Goal: Check status: Check status

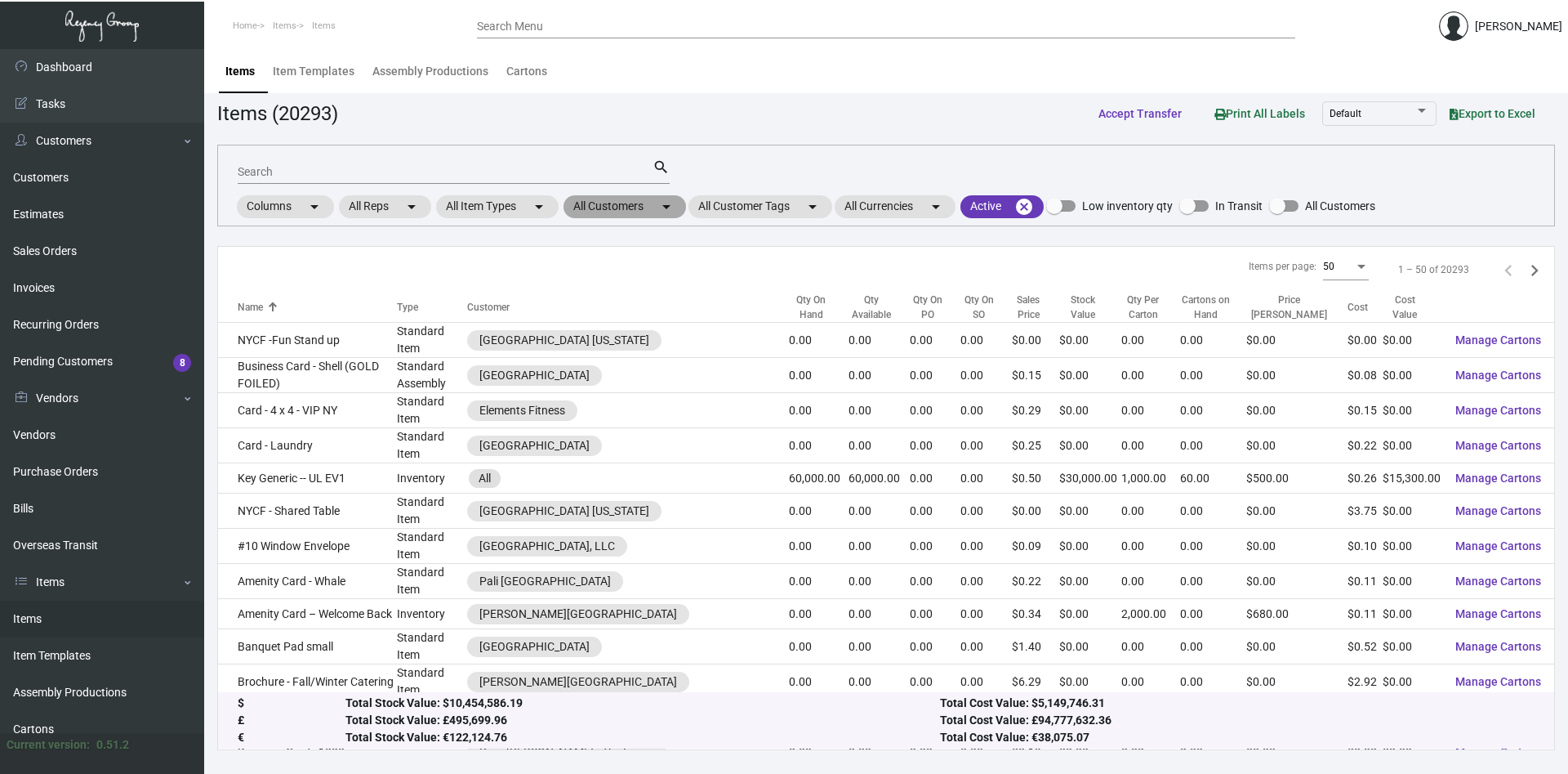
click at [660, 210] on mat-chip "All Customers arrow_drop_down" at bounding box center [624, 207] width 122 height 23
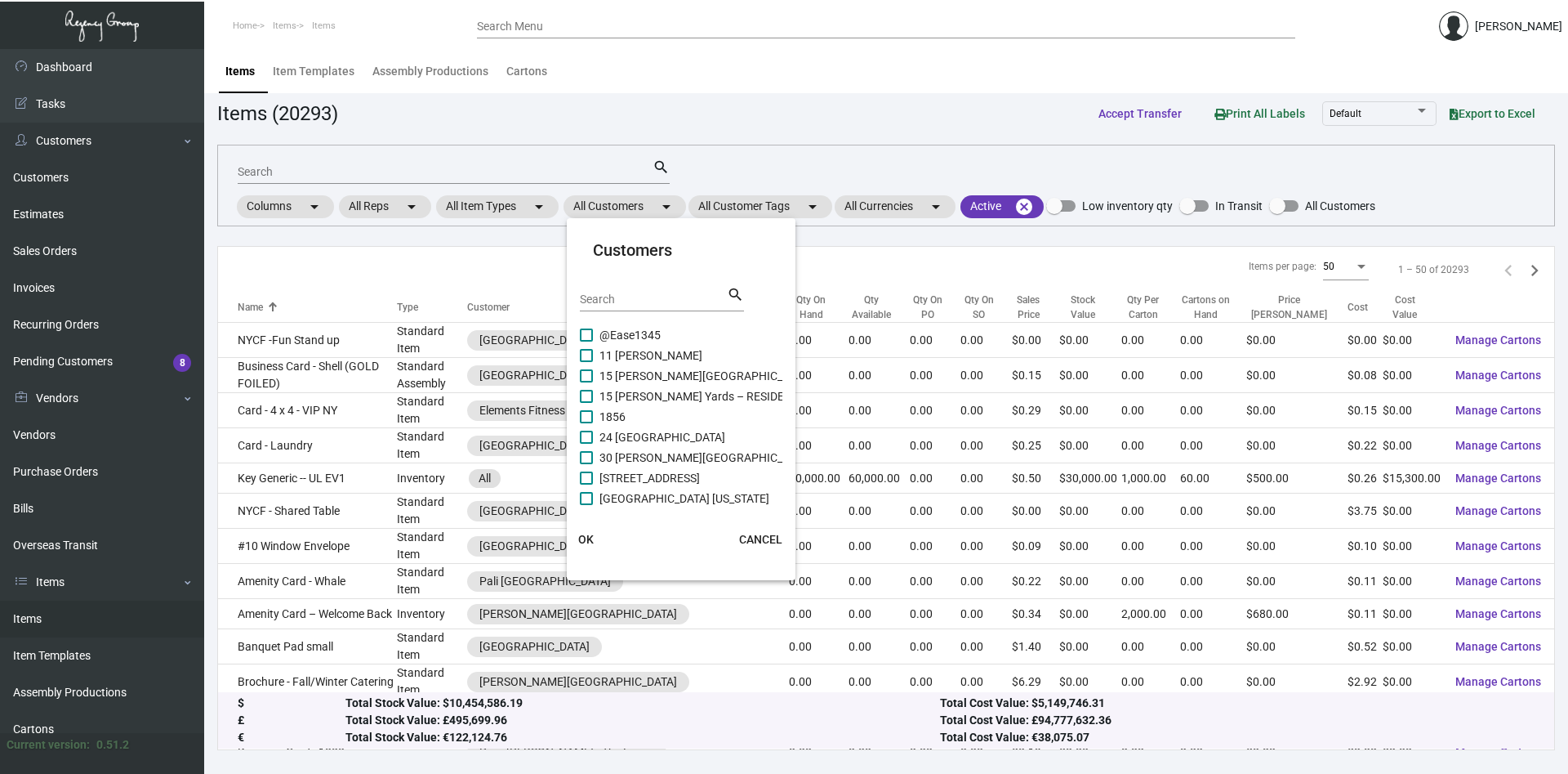
click at [670, 295] on input "Search" at bounding box center [653, 300] width 147 height 13
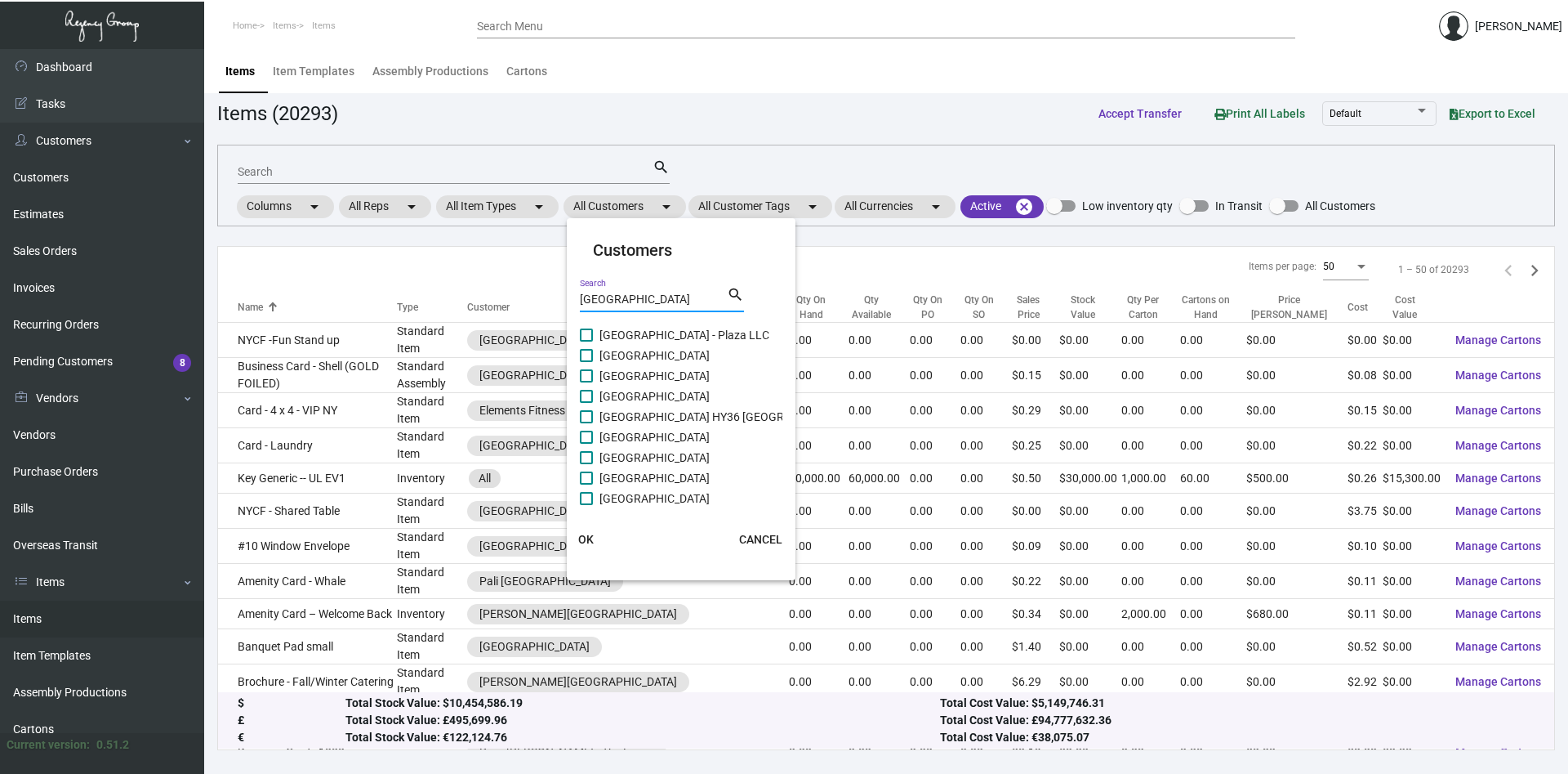
type input "[GEOGRAPHIC_DATA]"
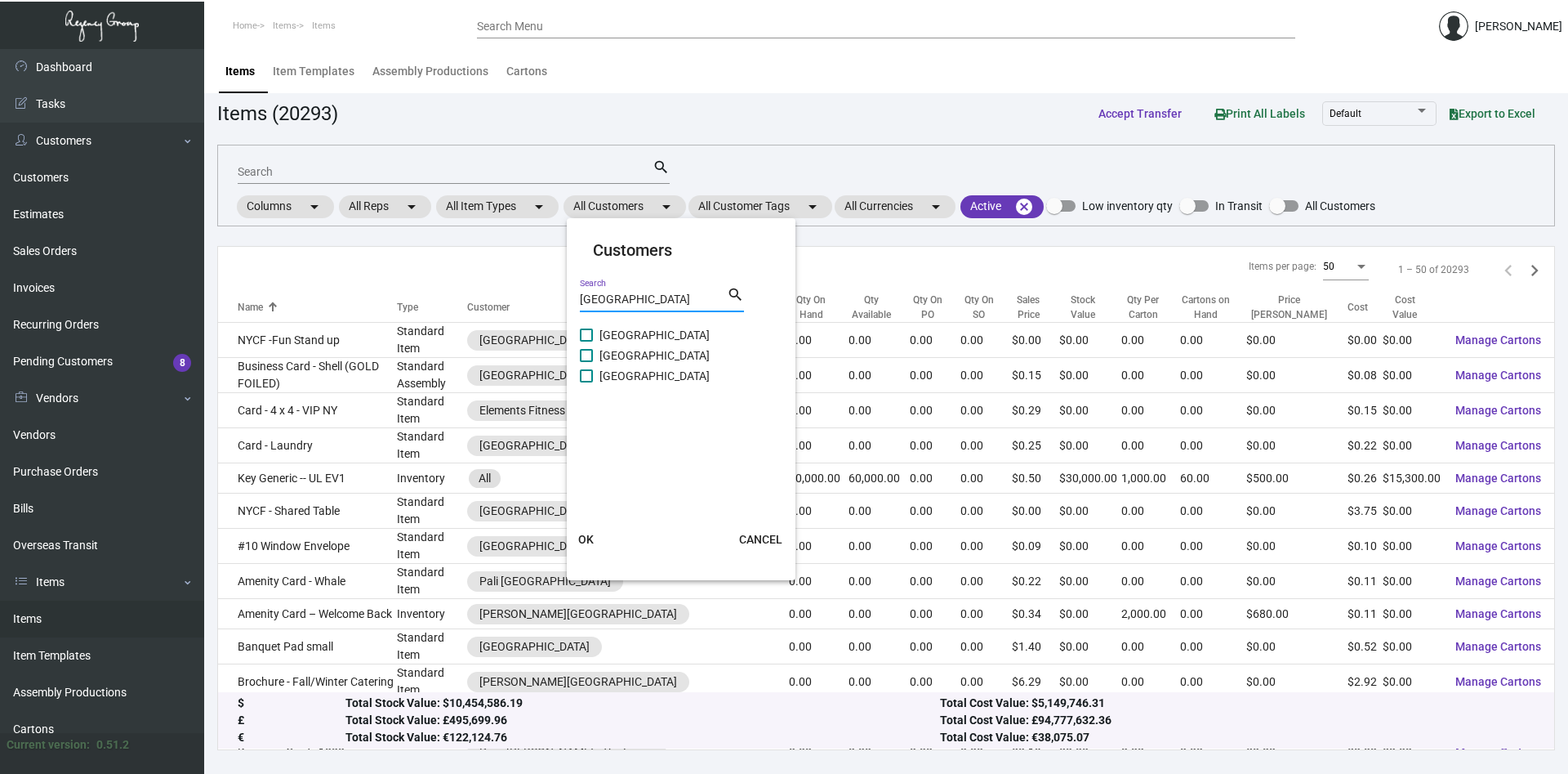
click at [587, 355] on span at bounding box center [587, 355] width 13 height 13
click at [587, 362] on input "[GEOGRAPHIC_DATA]" at bounding box center [586, 362] width 1 height 1
checkbox input "true"
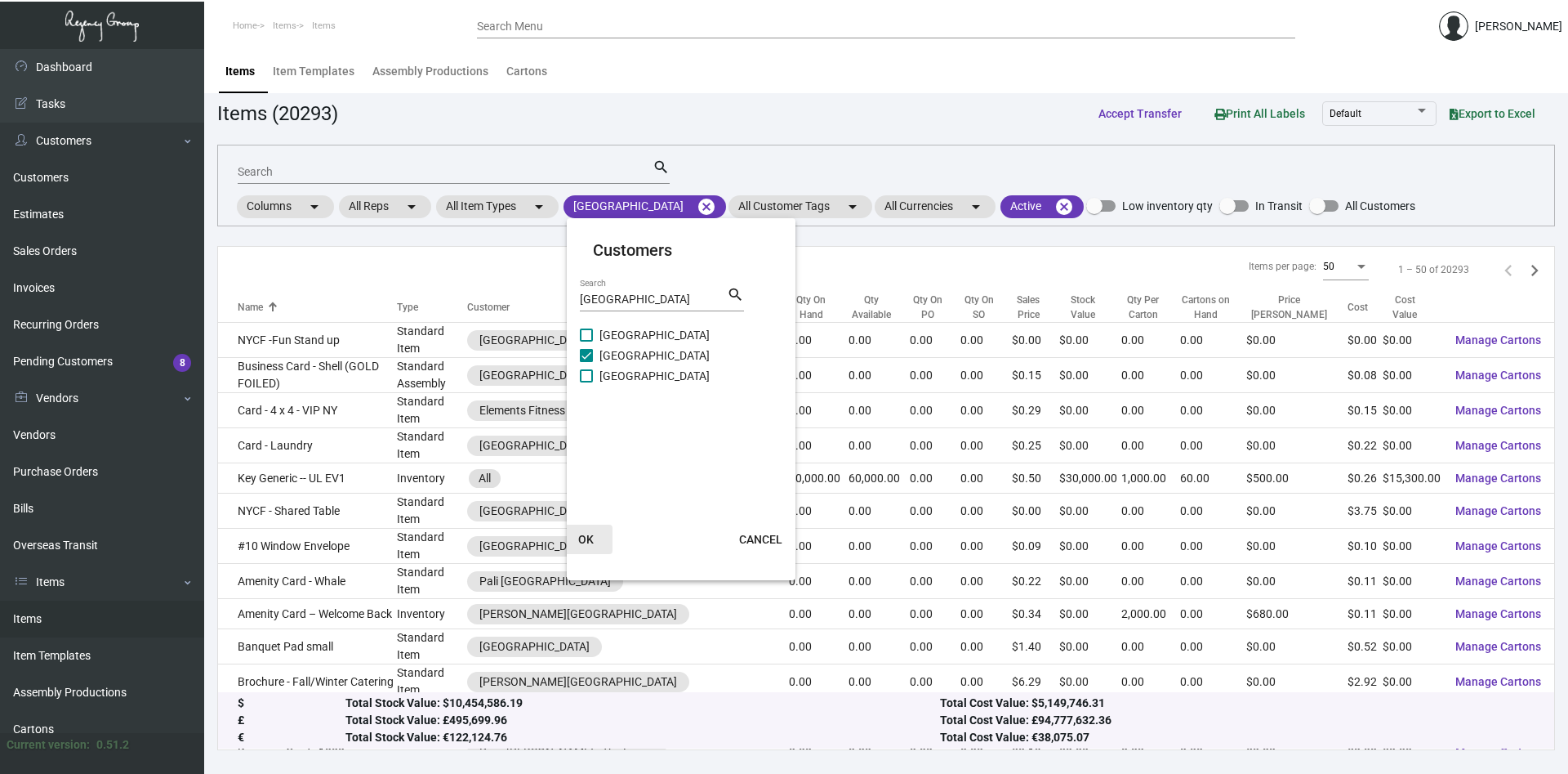
click at [587, 541] on span "OK" at bounding box center [586, 539] width 16 height 13
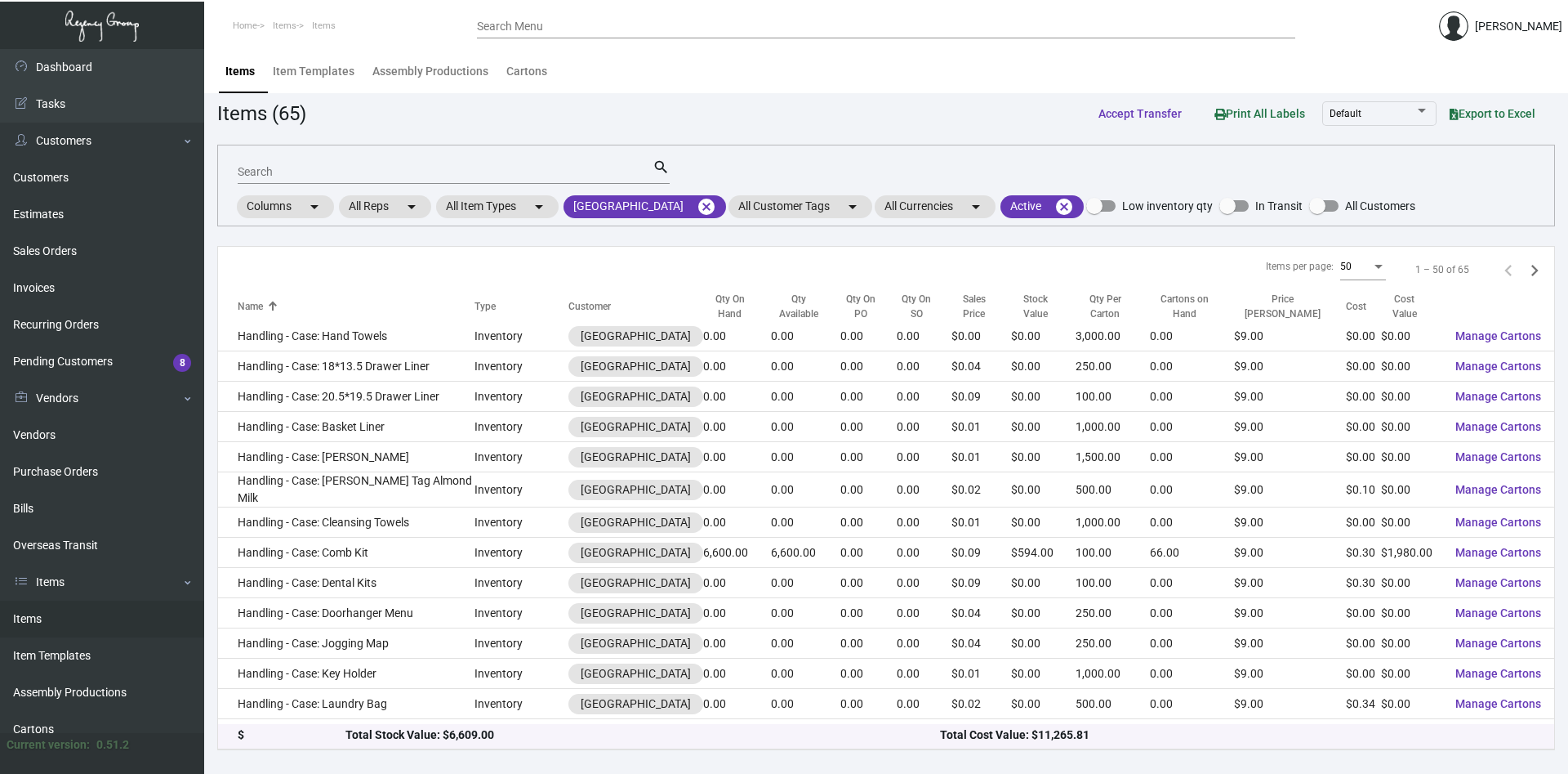
scroll to position [583, 0]
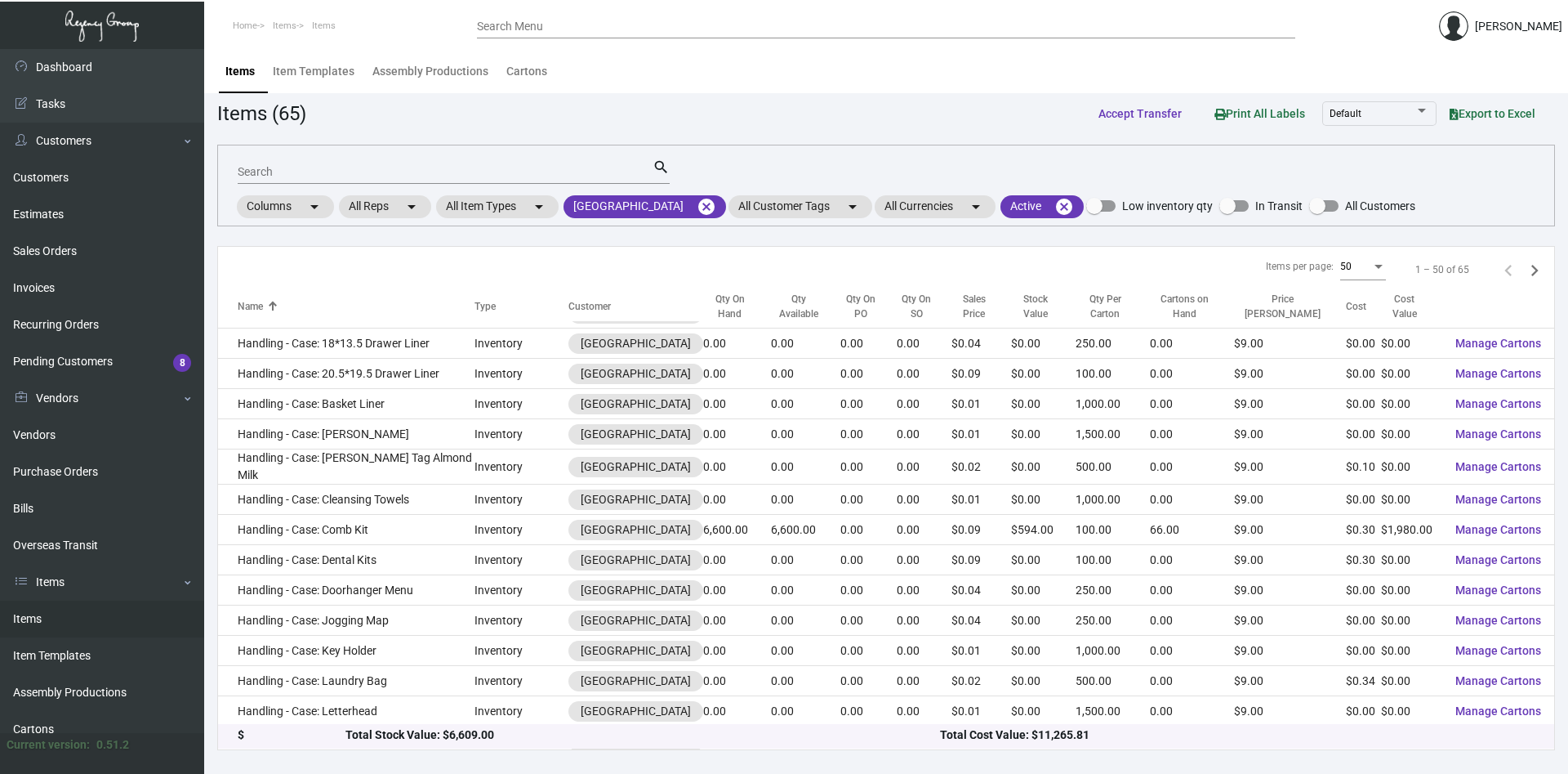
click at [343, 179] on div "Search" at bounding box center [445, 171] width 415 height 25
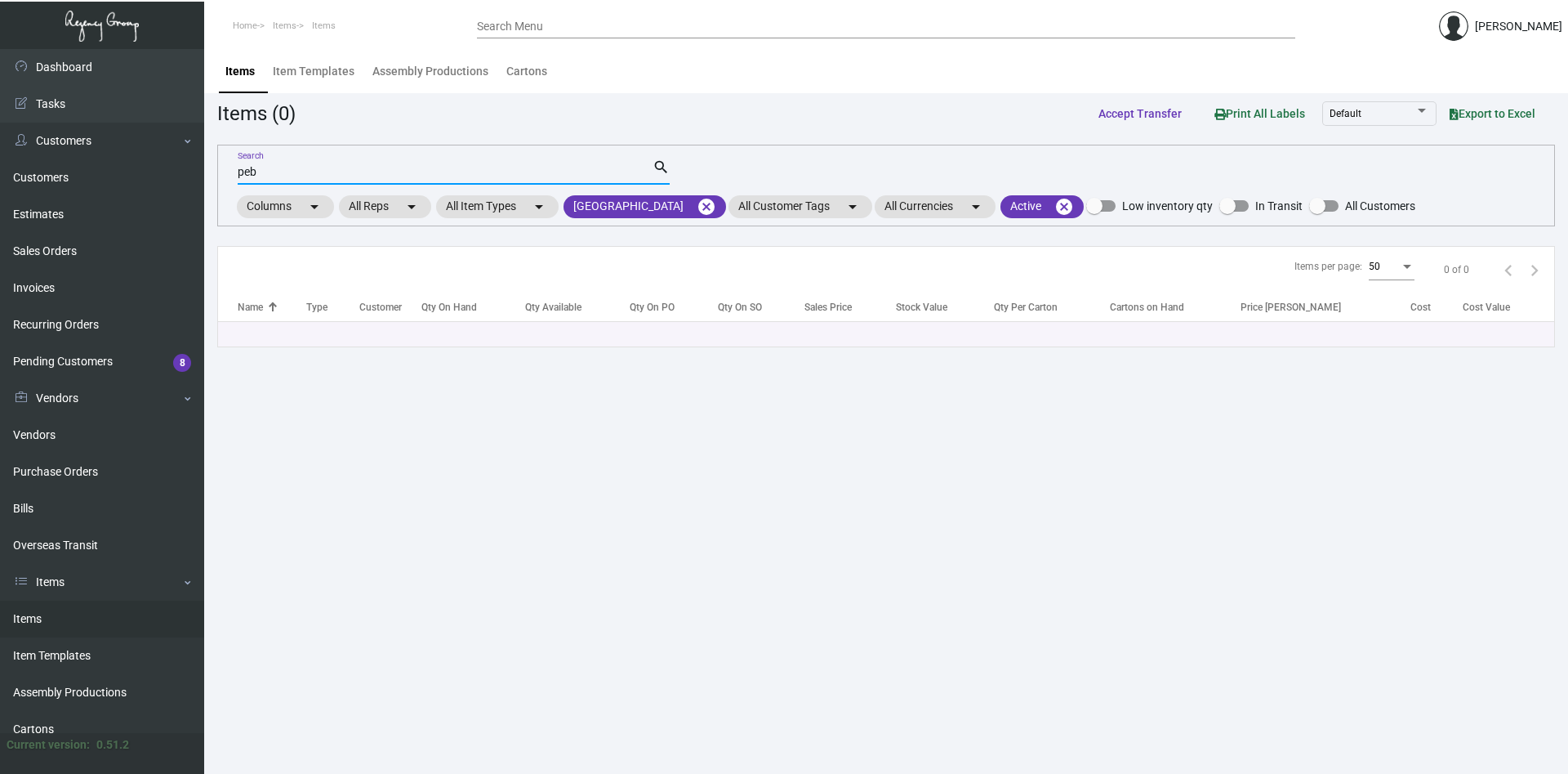
scroll to position [0, 0]
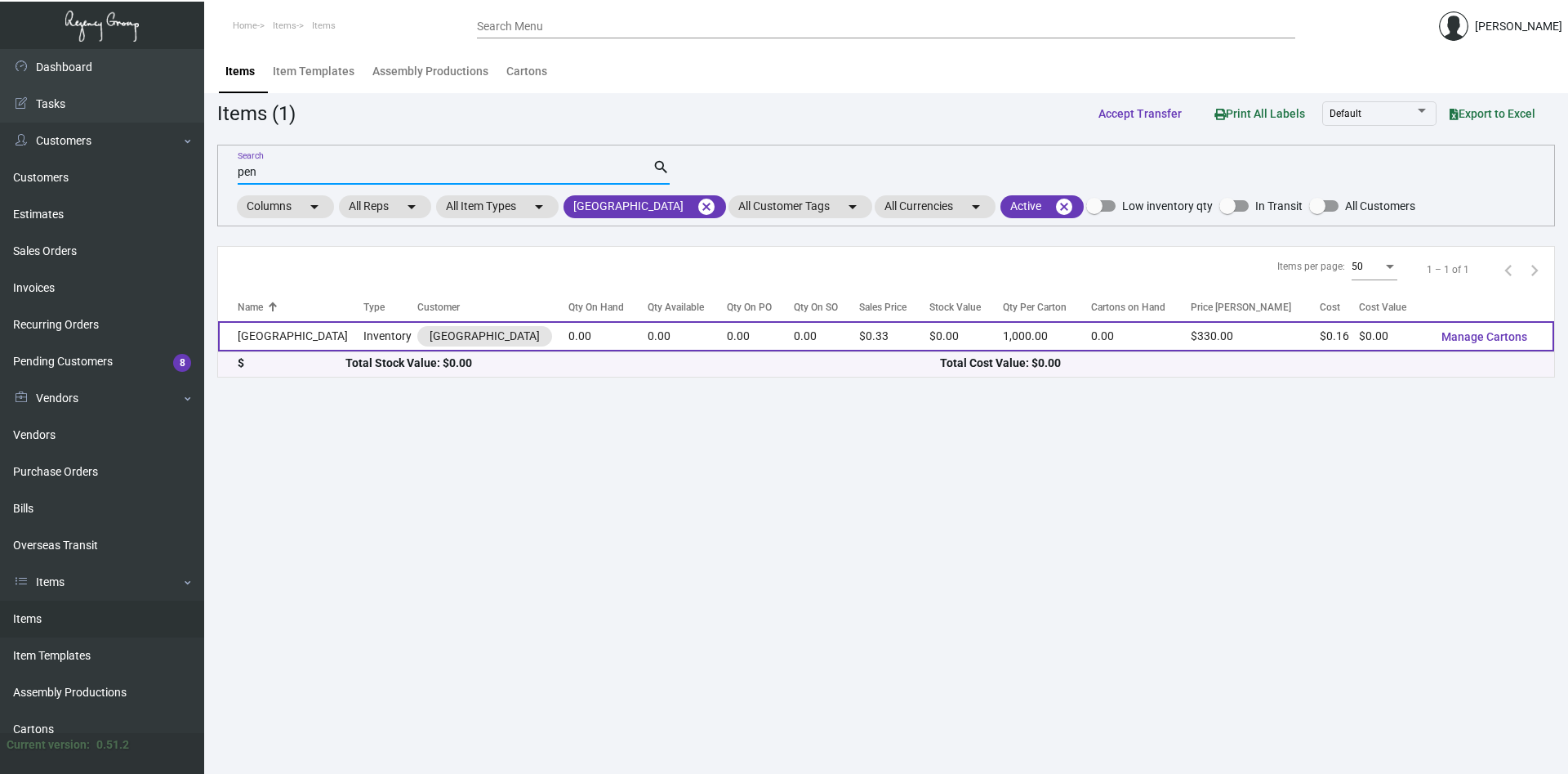
type input "pen"
click at [364, 329] on td "Inventory" at bounding box center [390, 336] width 54 height 30
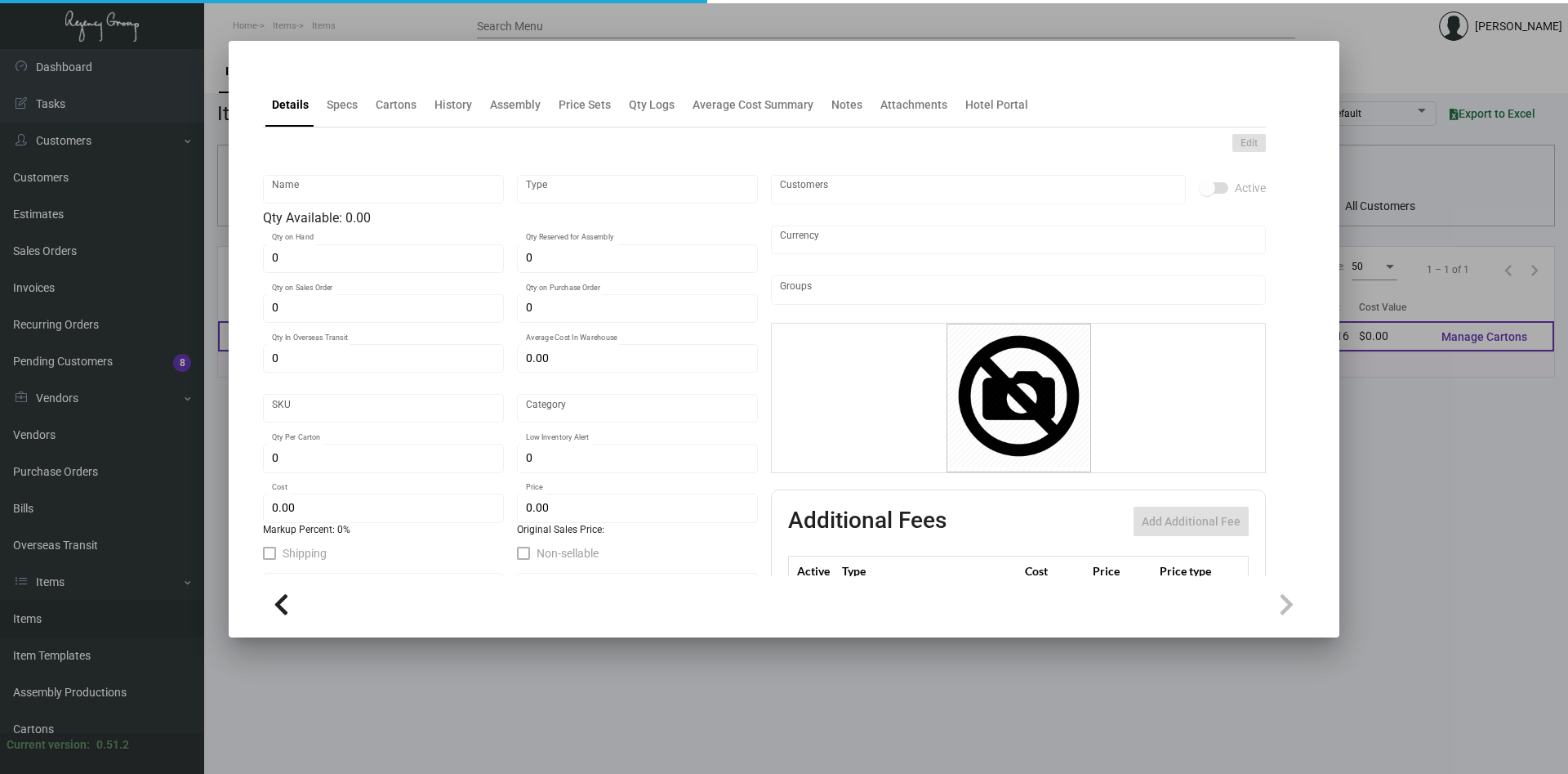
type input "[GEOGRAPHIC_DATA]"
type input "Inventory"
type input "$ 0.16"
type input "Overseas"
type input "1,000"
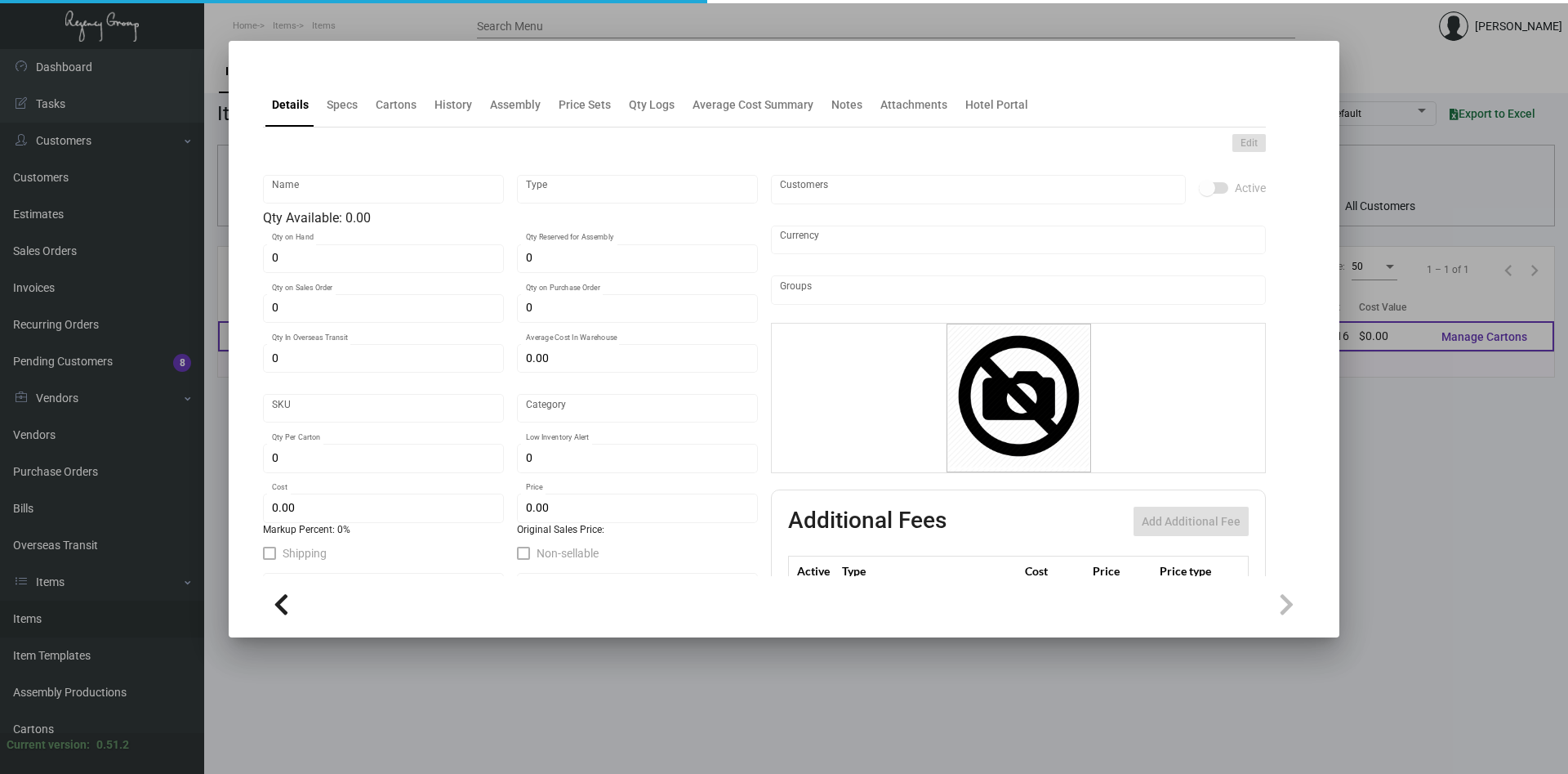
type input "$ 0.16"
type input "$ 0.33"
checkbox input "true"
type input "United States Dollar $"
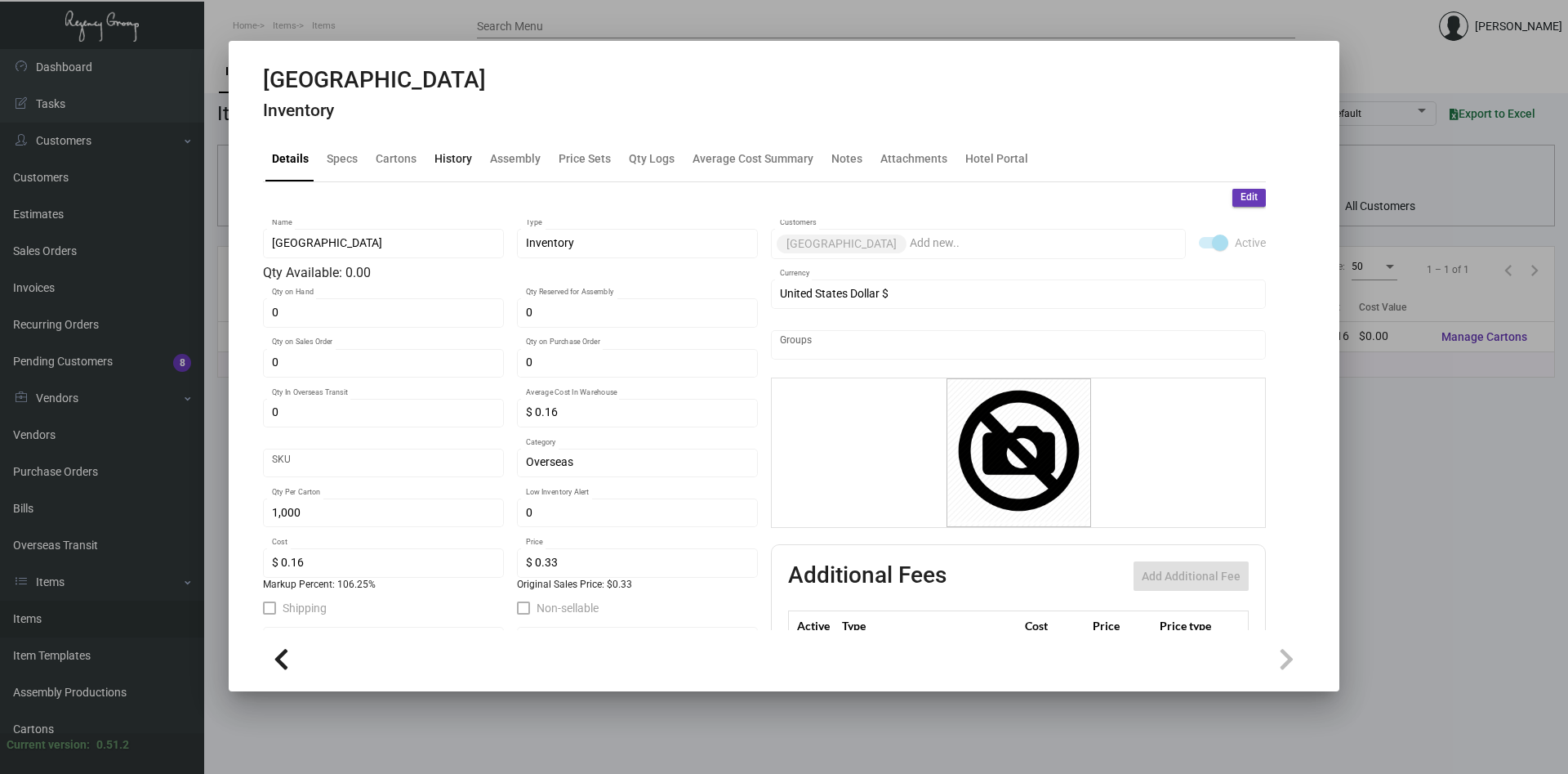
click at [457, 165] on div "History" at bounding box center [453, 159] width 38 height 17
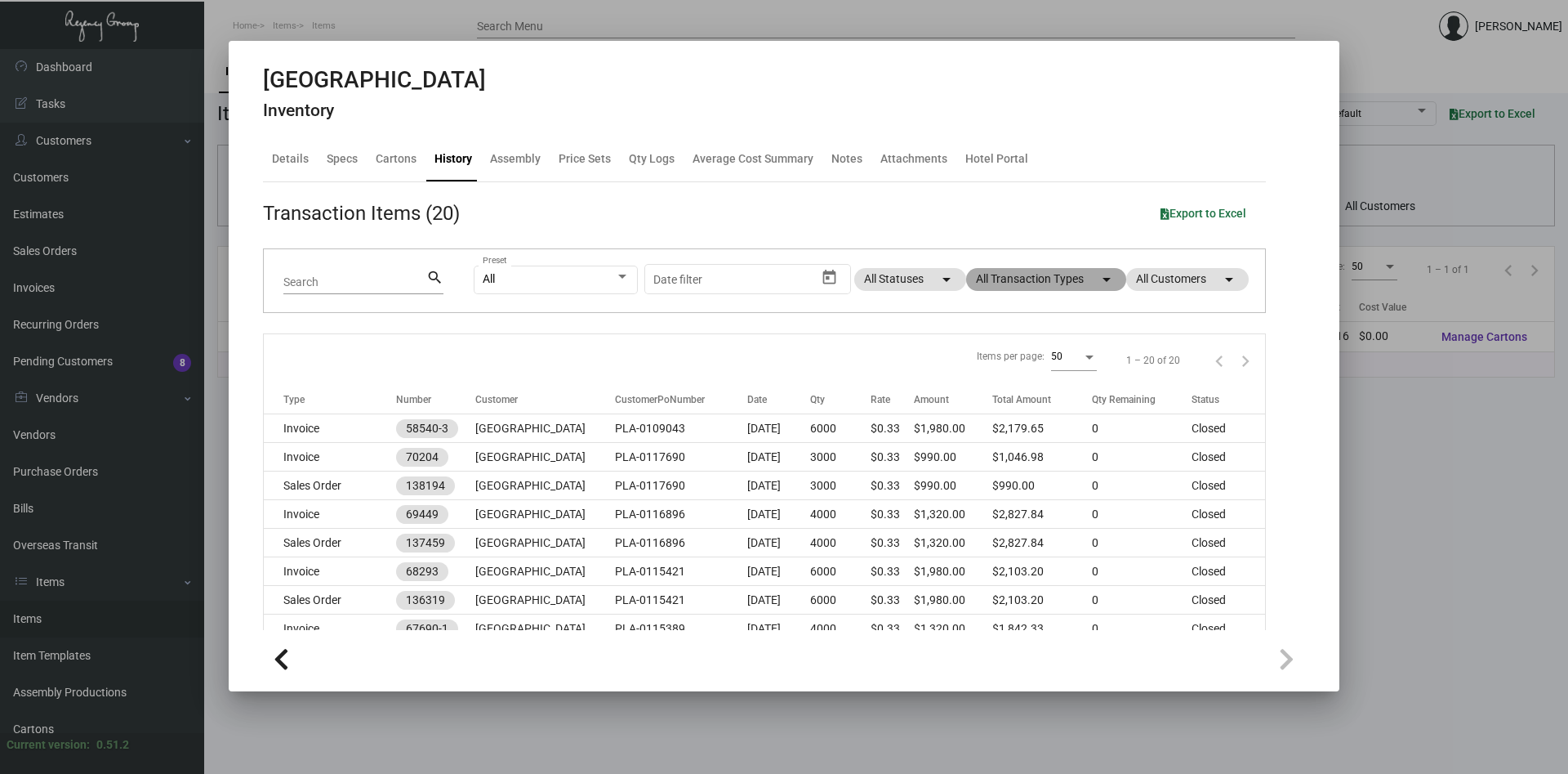
click at [1062, 285] on mat-chip "All Transaction Types arrow_drop_down" at bounding box center [1046, 279] width 160 height 23
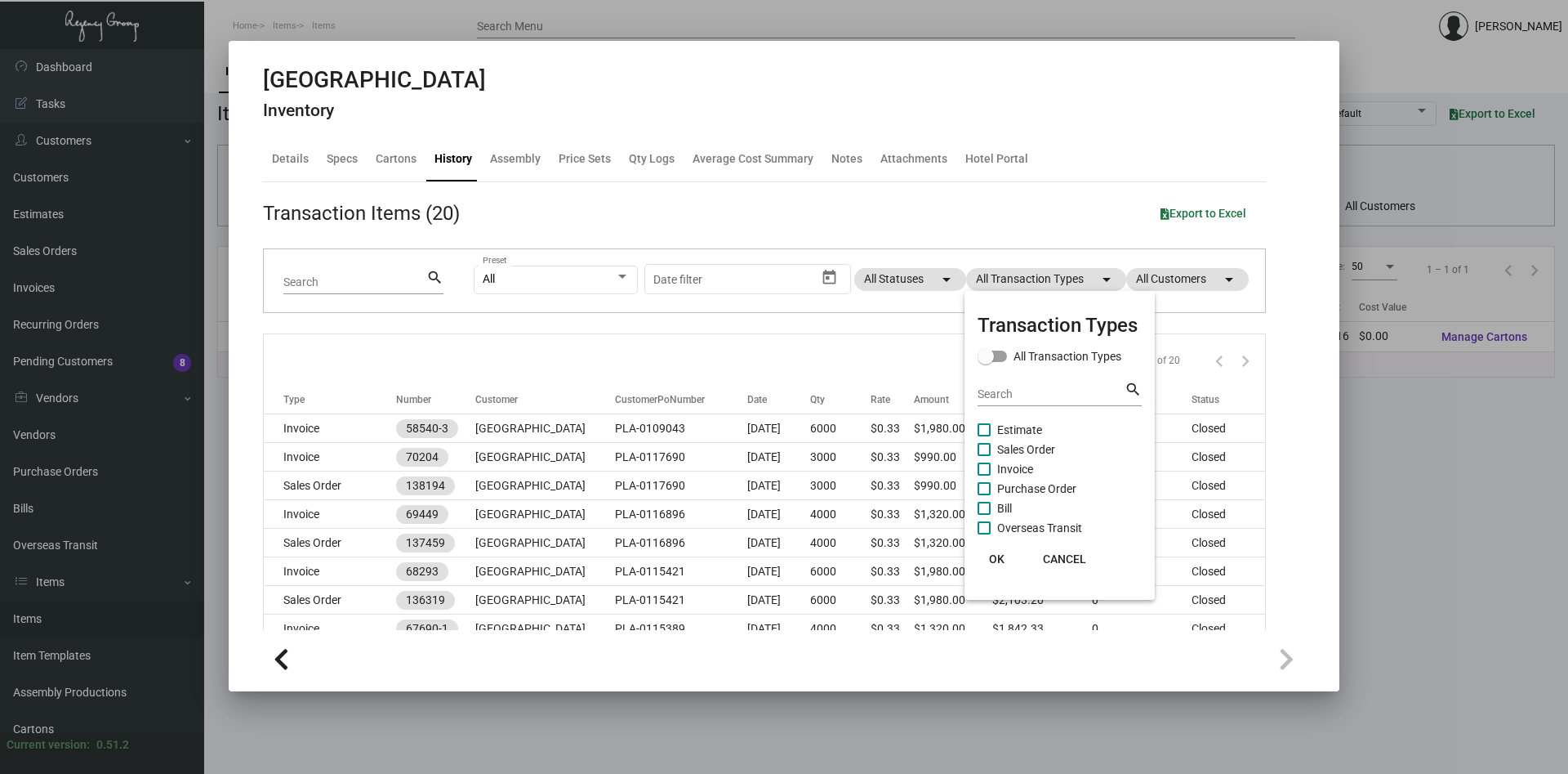
click at [988, 486] on span at bounding box center [984, 489] width 13 height 13
click at [984, 495] on input "Purchase Order" at bounding box center [983, 495] width 1 height 1
checkbox input "true"
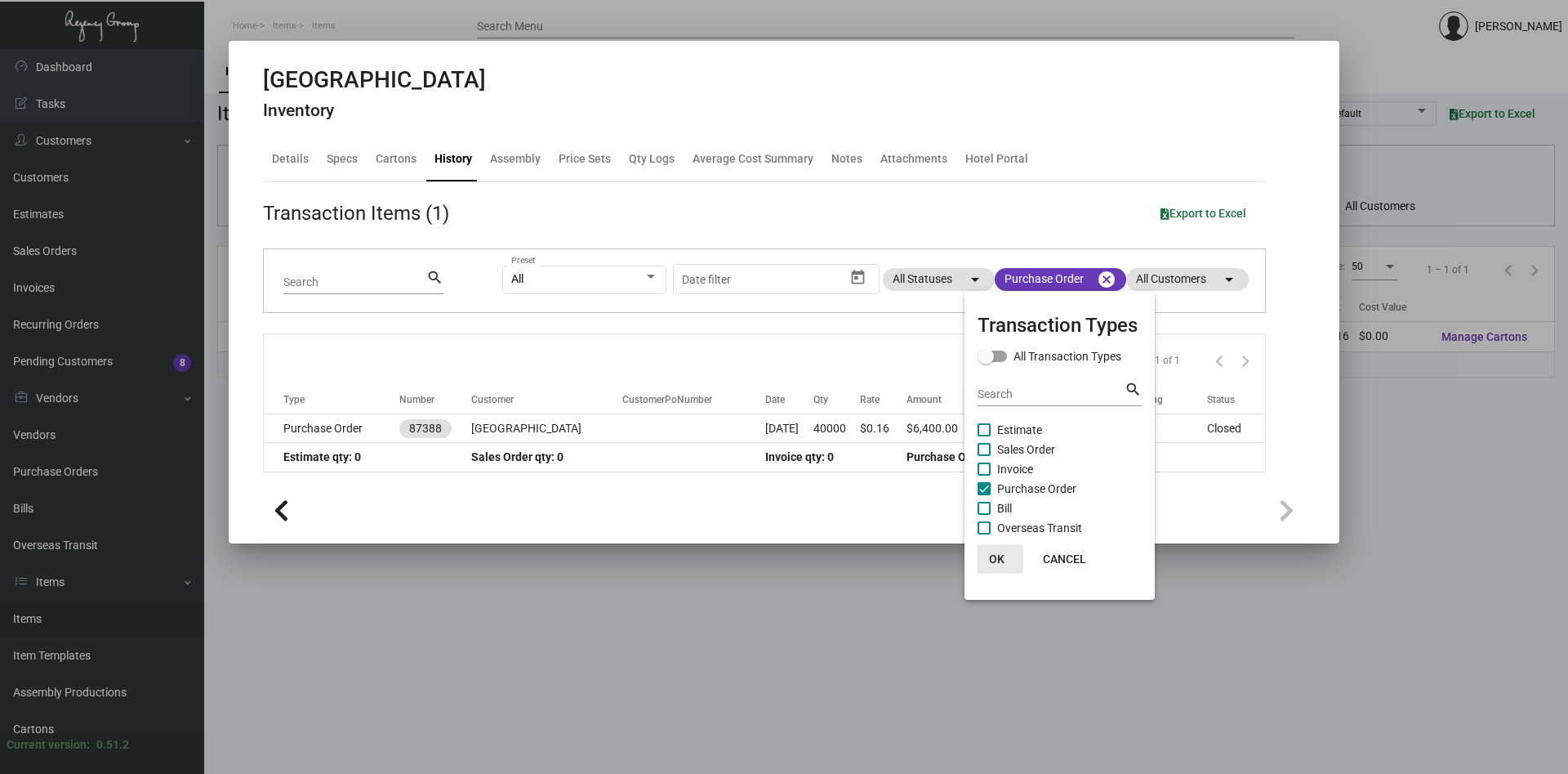
click at [1000, 555] on span "OK" at bounding box center [996, 559] width 16 height 13
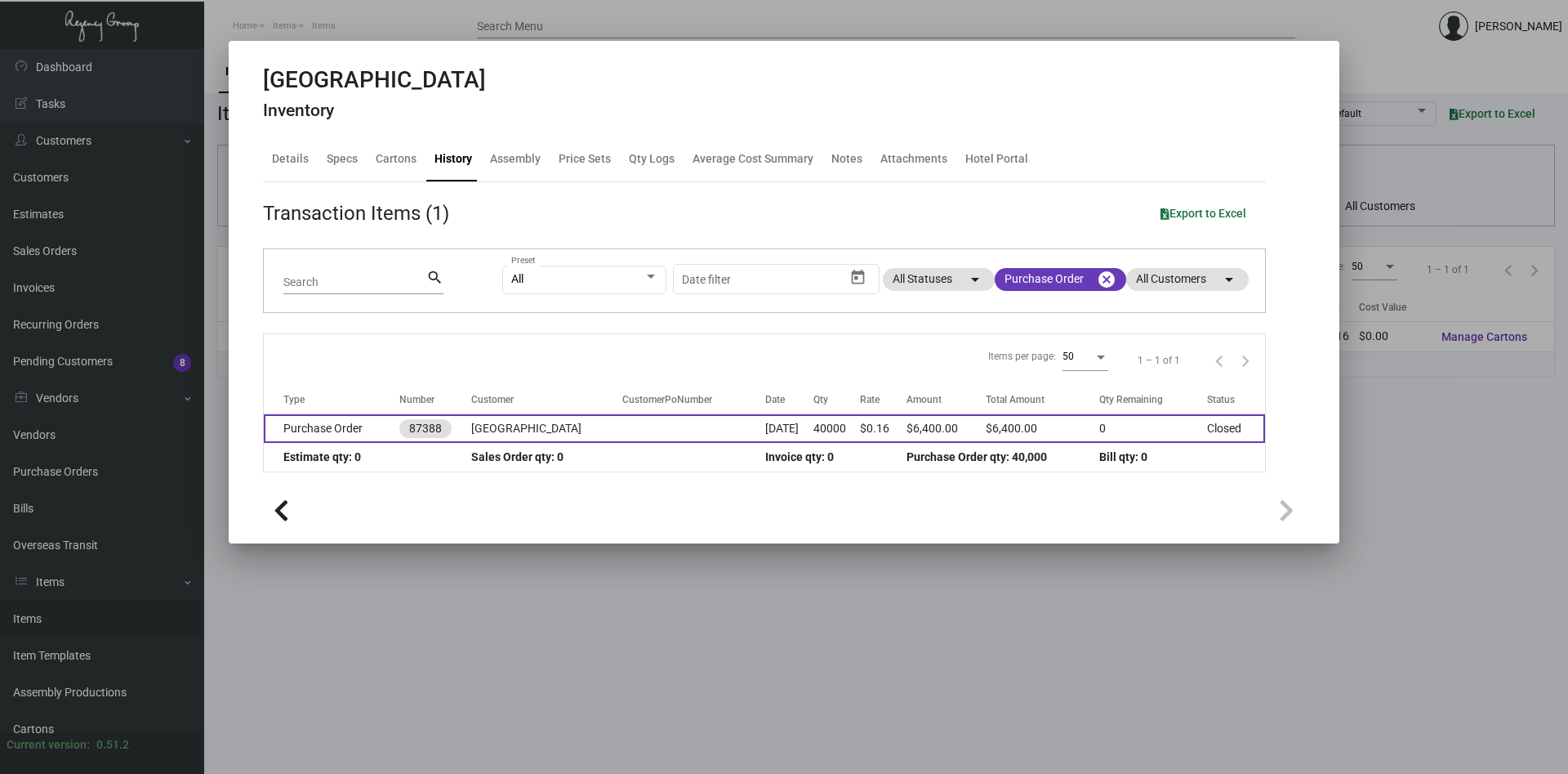
click at [325, 433] on td "Purchase Order" at bounding box center [332, 428] width 135 height 28
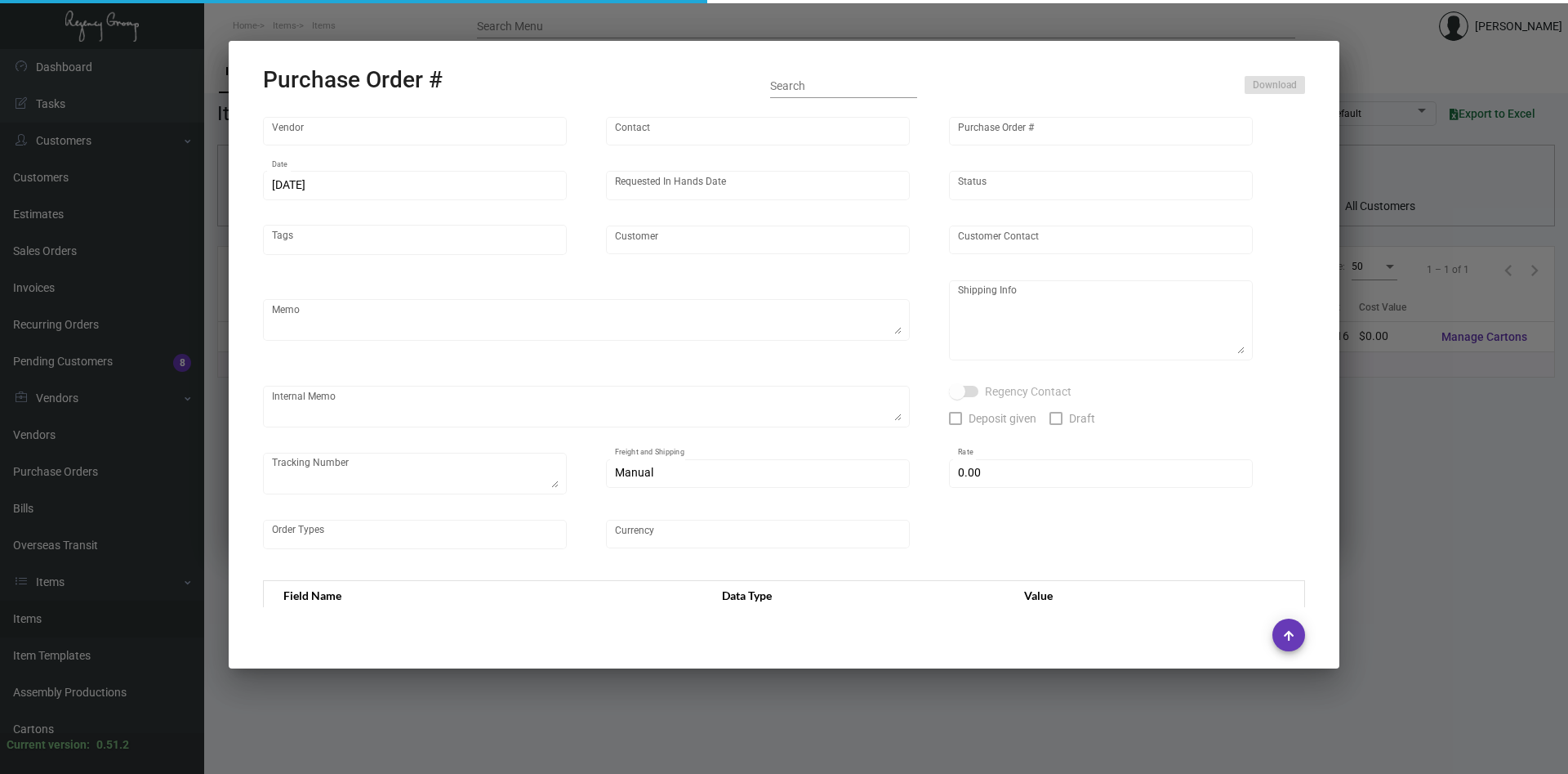
type input "Prostar - Pens"
type input "[PERSON_NAME]"
type input "87388"
type input "[DATE]"
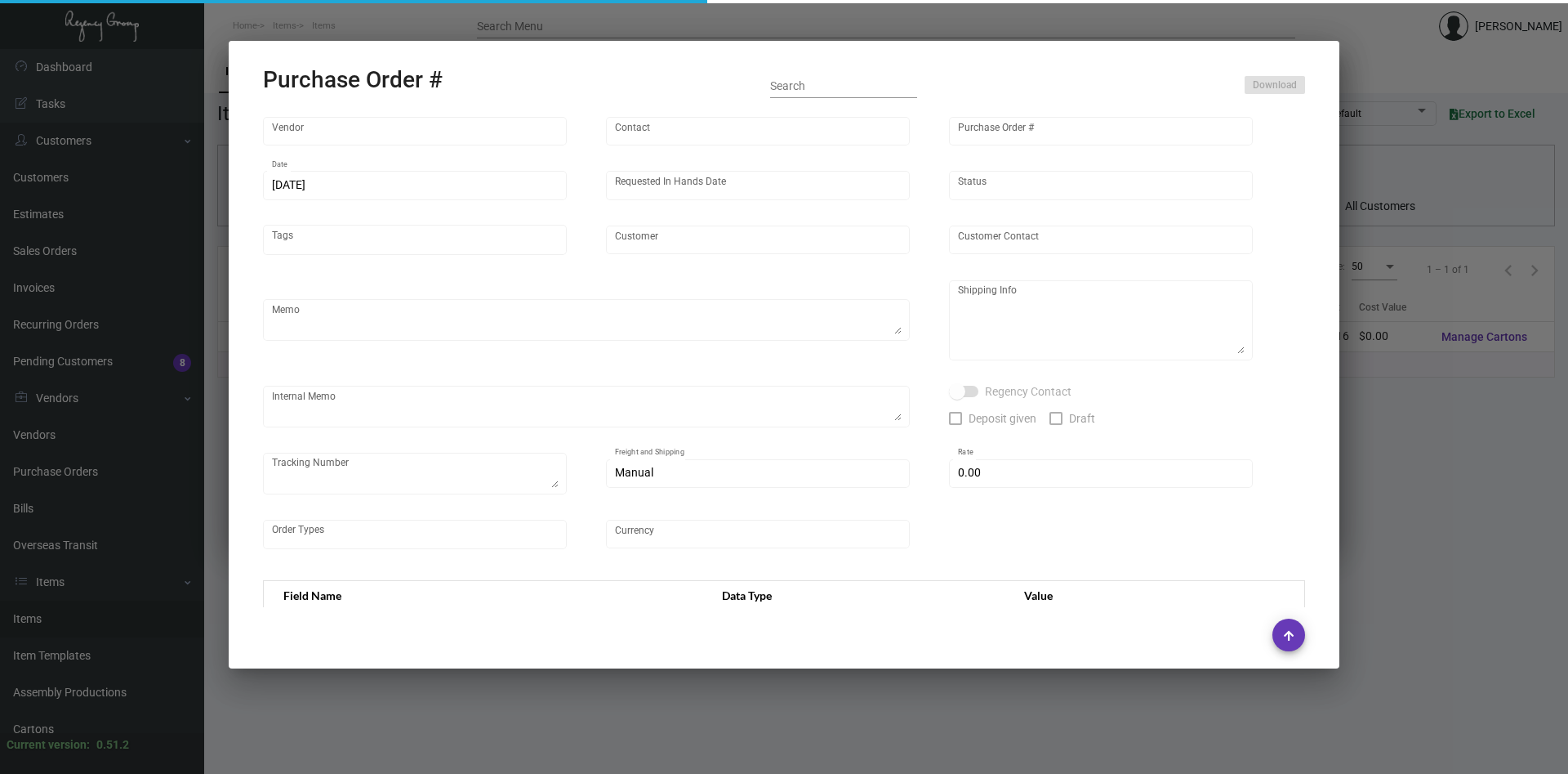
type input "[GEOGRAPHIC_DATA]"
type textarea "Regency Group NJ [PERSON_NAME] [STREET_ADDRESS]"
checkbox input "true"
type input "$ 0.00"
type input "United States Dollar $"
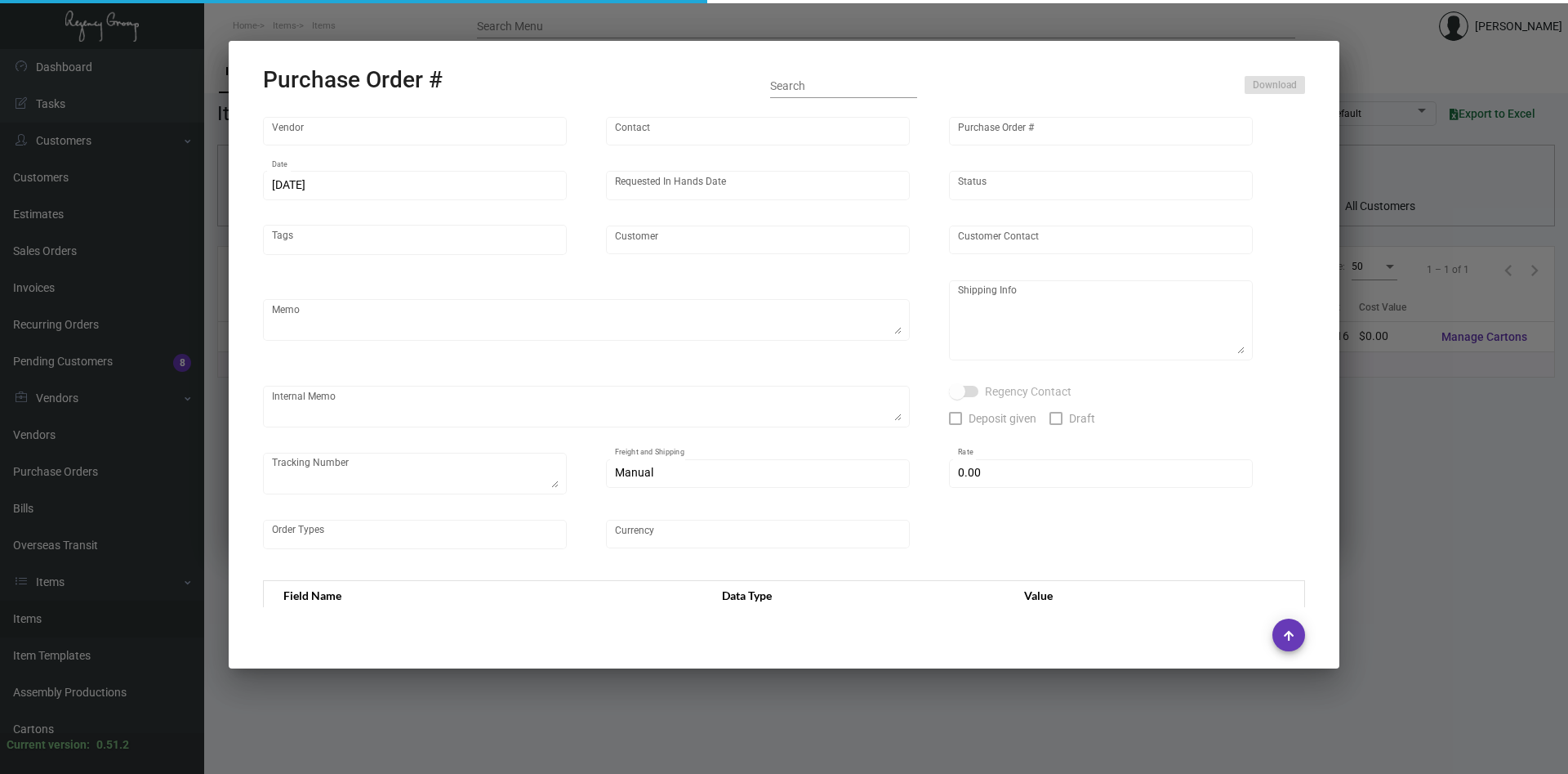
type input "$ 0.16"
type input "$ 6,400.00"
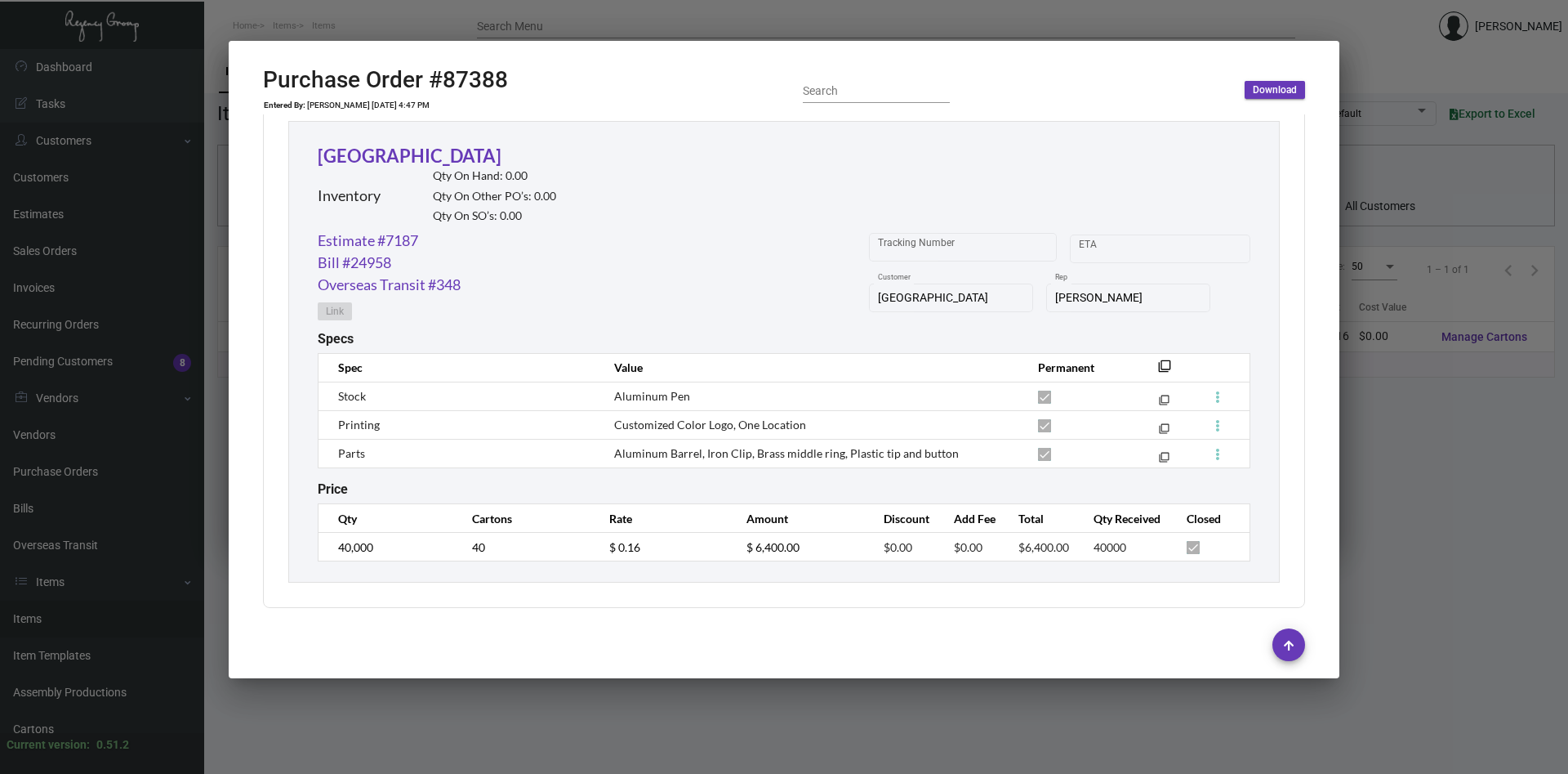
scroll to position [676, 0]
